Goal: Task Accomplishment & Management: Use online tool/utility

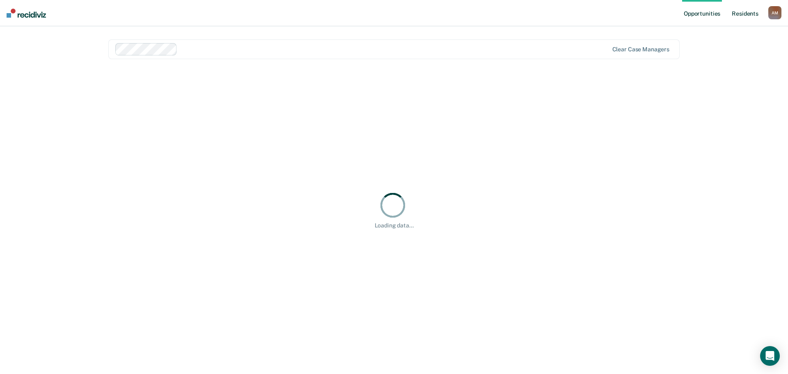
click at [733, 18] on link "Resident s" at bounding box center [745, 13] width 30 height 26
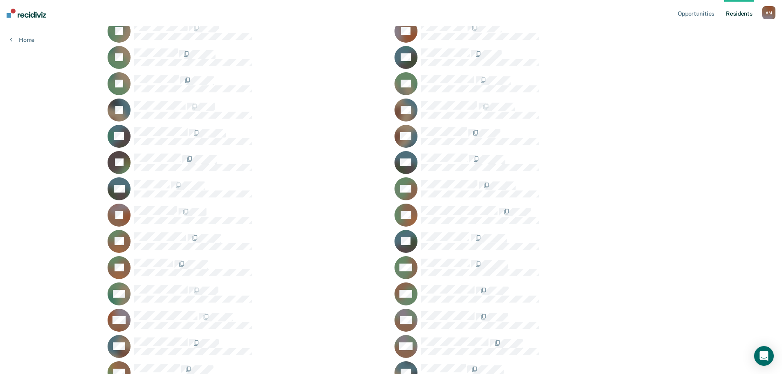
scroll to position [164, 0]
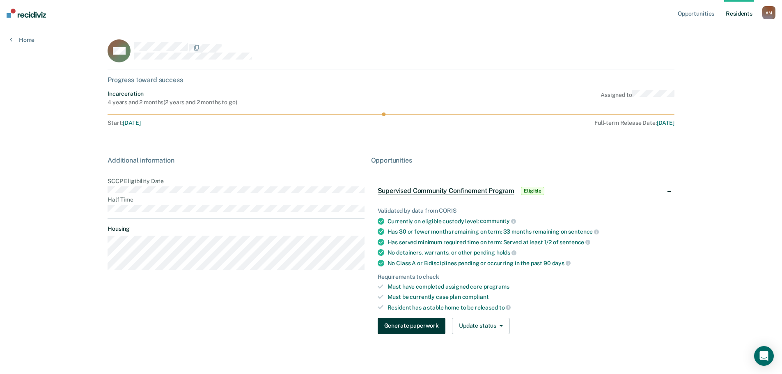
click at [401, 321] on button "Generate paperwork" at bounding box center [412, 326] width 68 height 16
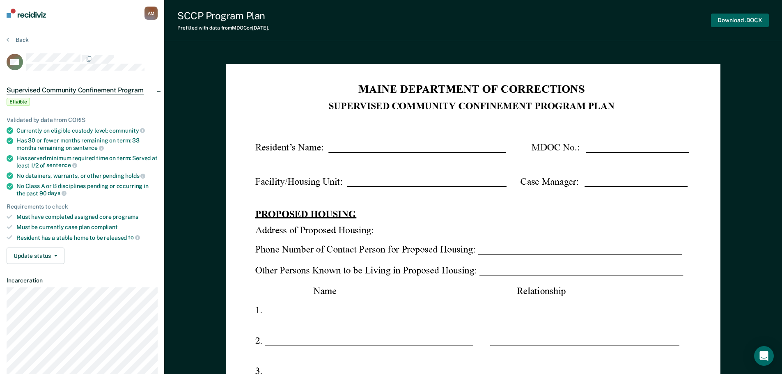
click at [736, 23] on button "Download .DOCX" at bounding box center [740, 21] width 58 height 14
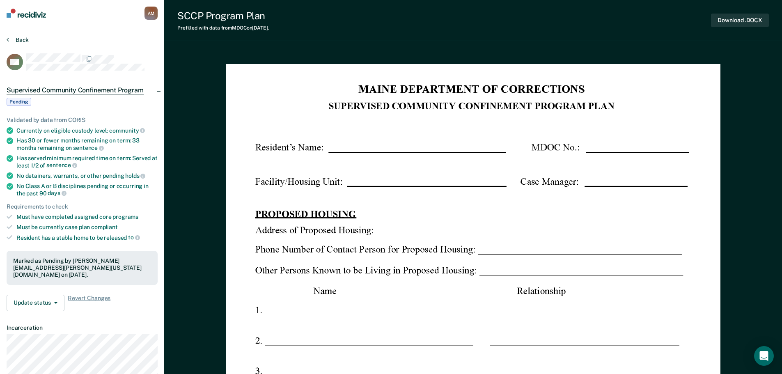
click at [10, 42] on button "Back" at bounding box center [18, 39] width 22 height 7
